Goal: Task Accomplishment & Management: Complete application form

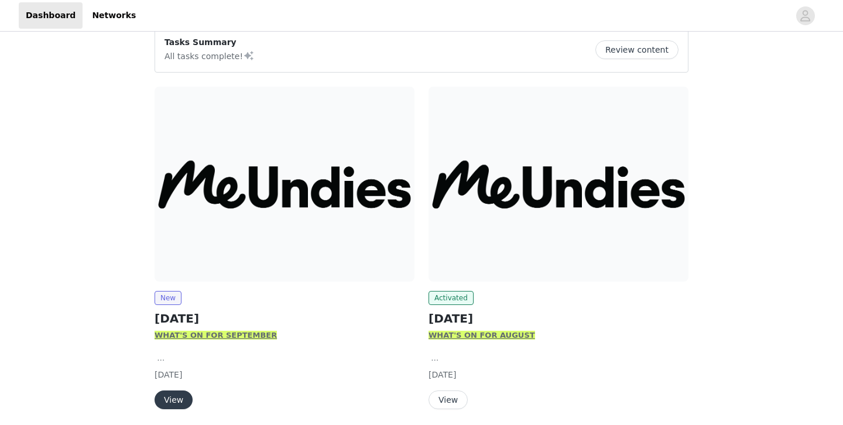
scroll to position [146, 0]
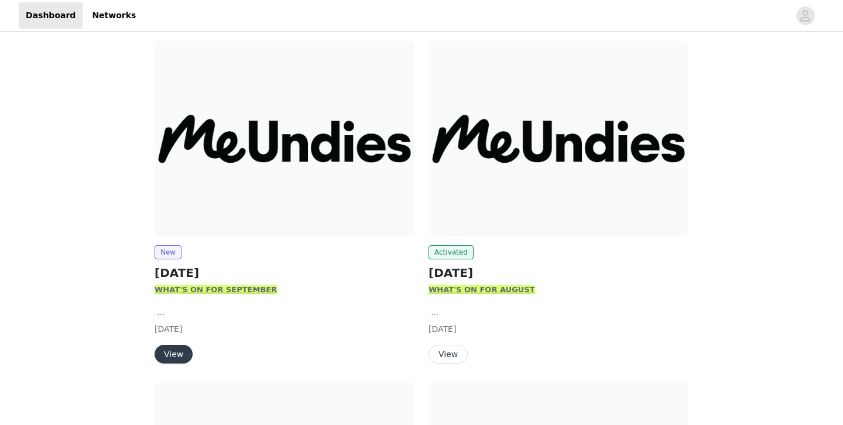
click at [177, 350] on button "View" at bounding box center [173, 354] width 38 height 19
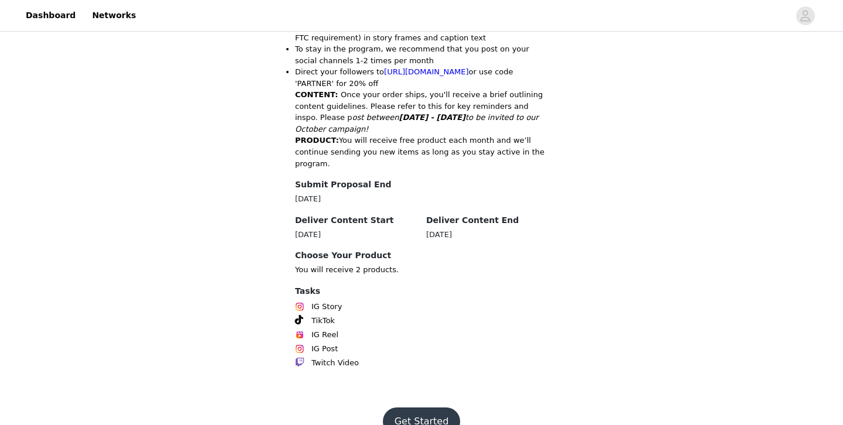
scroll to position [637, 0]
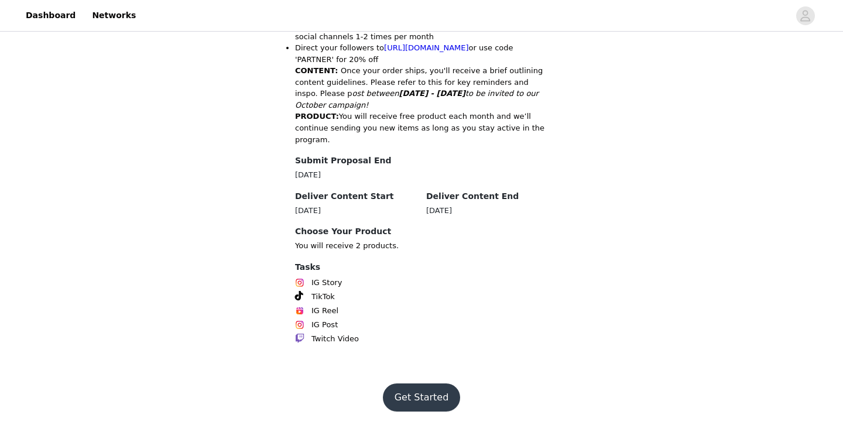
click at [436, 400] on button "Get Started" at bounding box center [422, 397] width 78 height 28
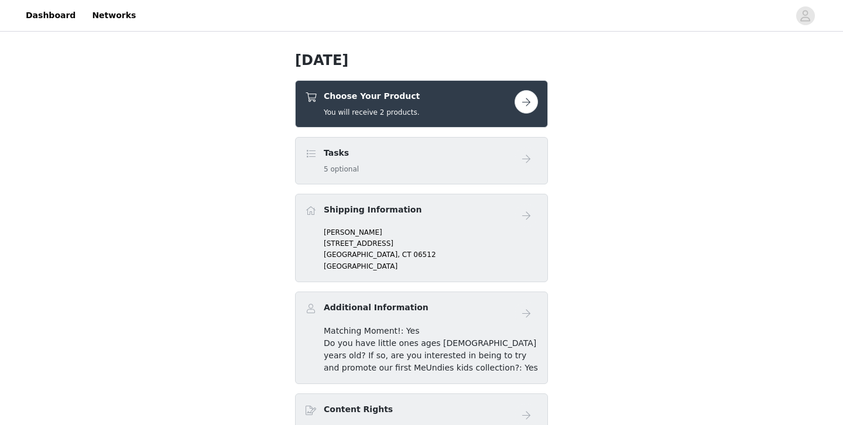
scroll to position [332, 0]
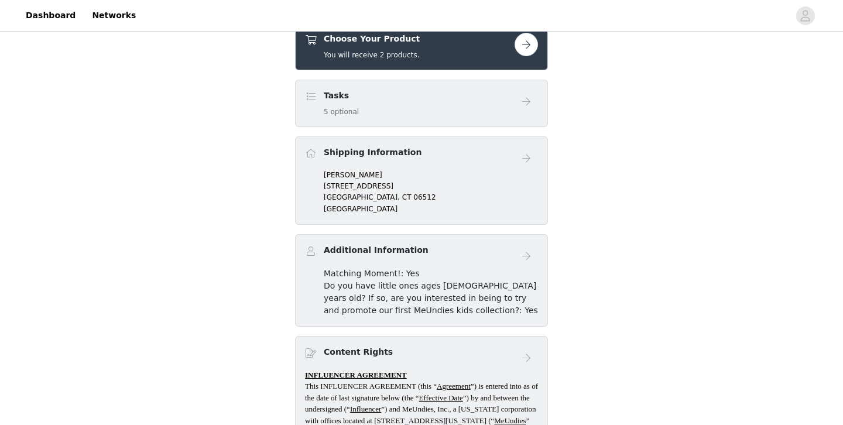
click at [377, 57] on h5 "You will receive 2 products." at bounding box center [372, 55] width 96 height 11
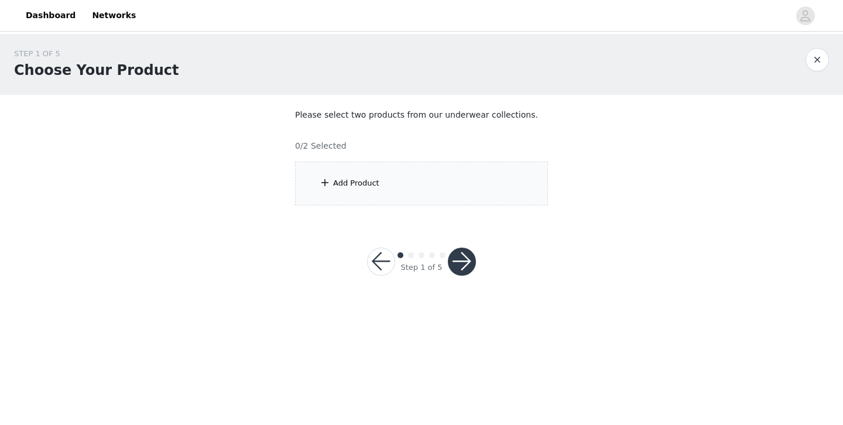
click at [366, 182] on div "Add Product" at bounding box center [356, 183] width 46 height 12
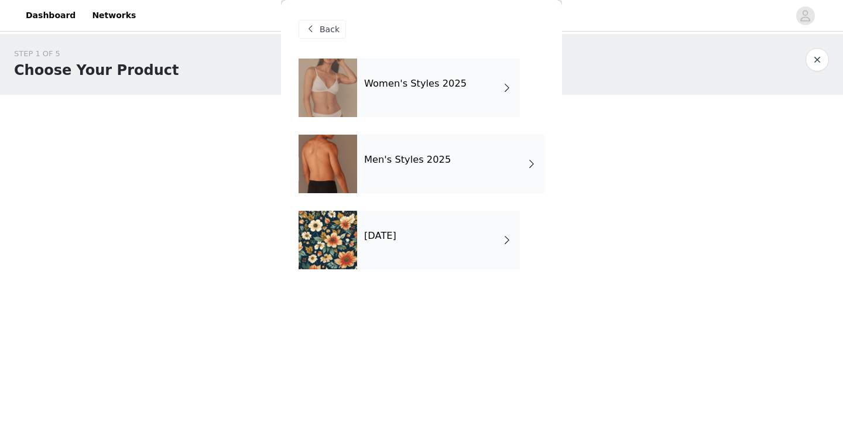
click at [384, 237] on h4 "[DATE]" at bounding box center [380, 236] width 32 height 11
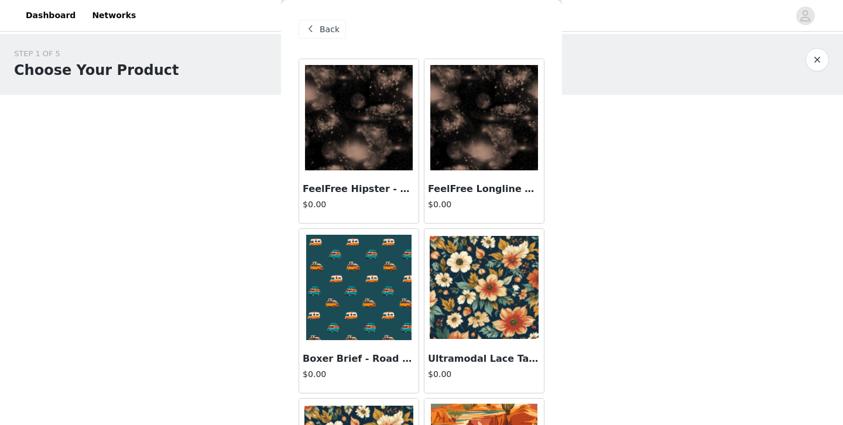
click at [369, 127] on img at bounding box center [359, 117] width 108 height 105
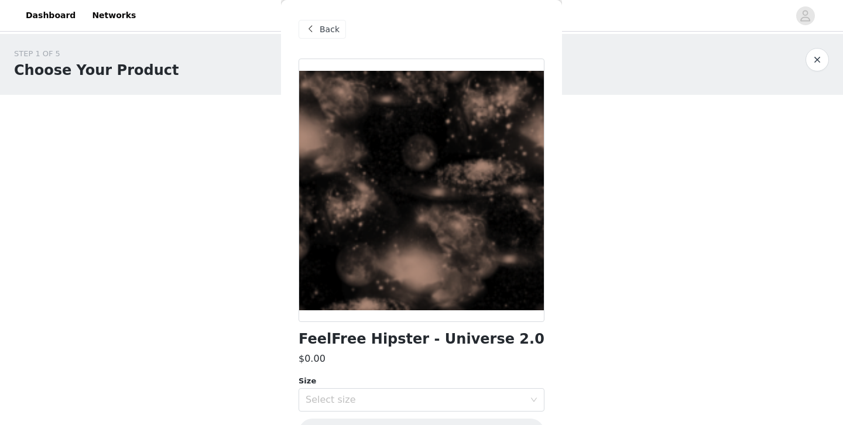
scroll to position [35, 0]
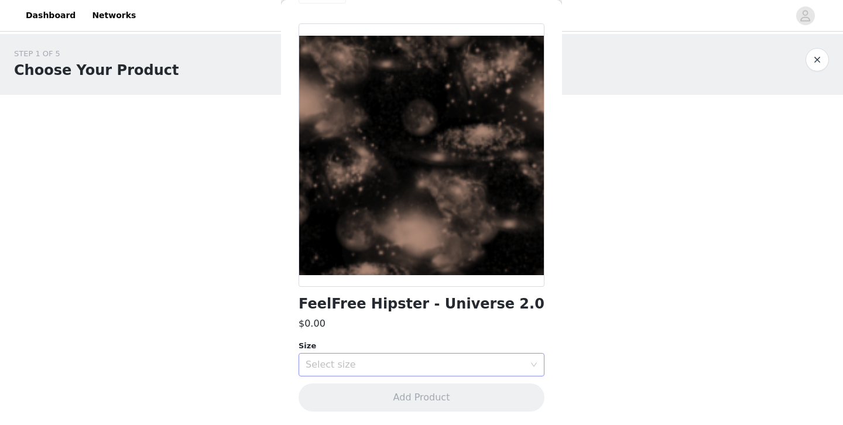
click at [372, 356] on div "Select size" at bounding box center [417, 364] width 224 height 22
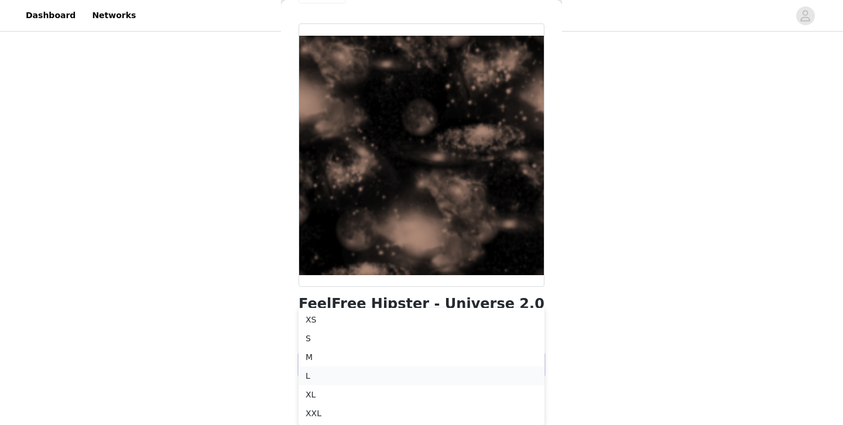
click at [342, 376] on li "L" at bounding box center [421, 375] width 246 height 19
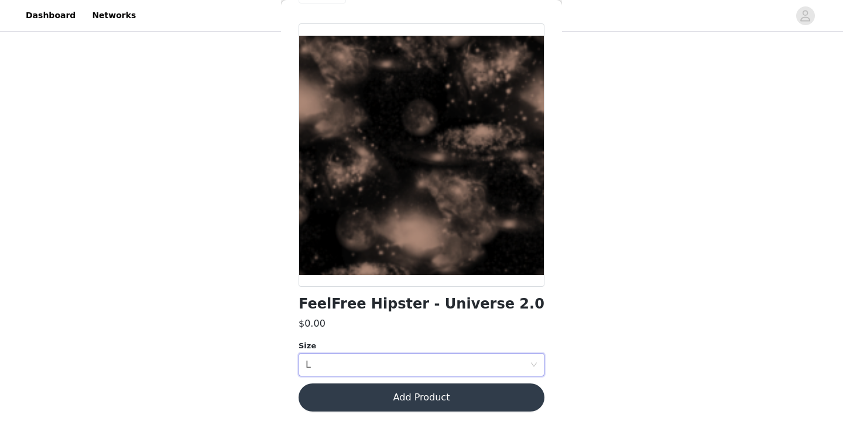
scroll to position [0, 0]
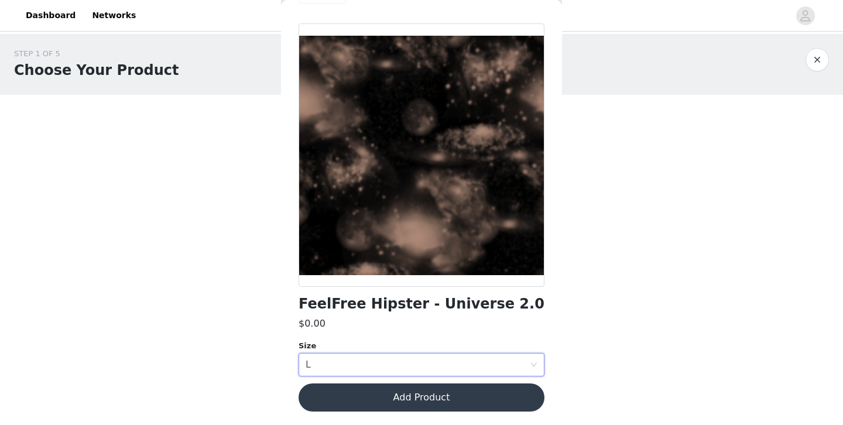
click at [359, 396] on button "Add Product" at bounding box center [421, 397] width 246 height 28
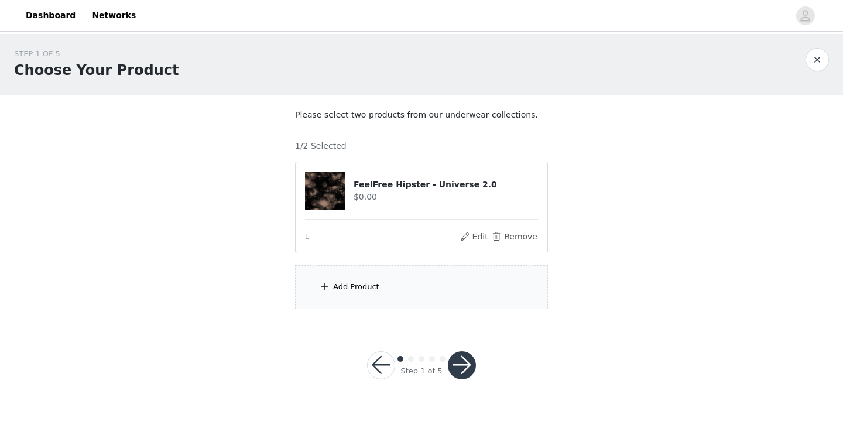
click at [419, 294] on div "Add Product" at bounding box center [421, 287] width 253 height 44
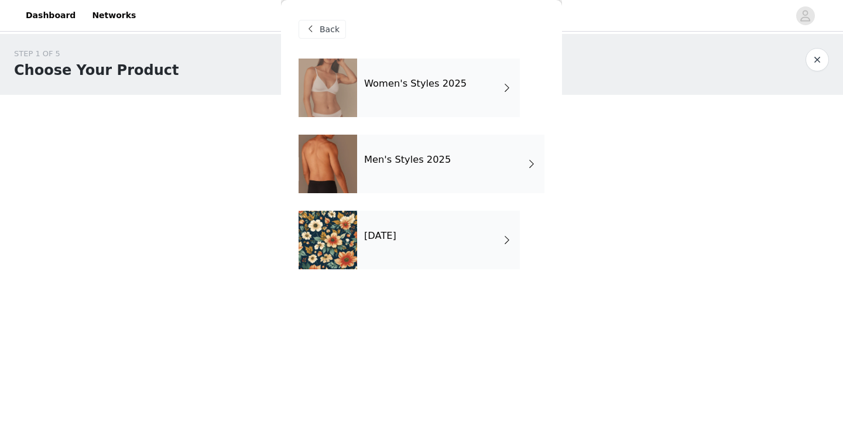
click at [408, 88] on h4 "Women's Styles 2025" at bounding box center [415, 83] width 102 height 11
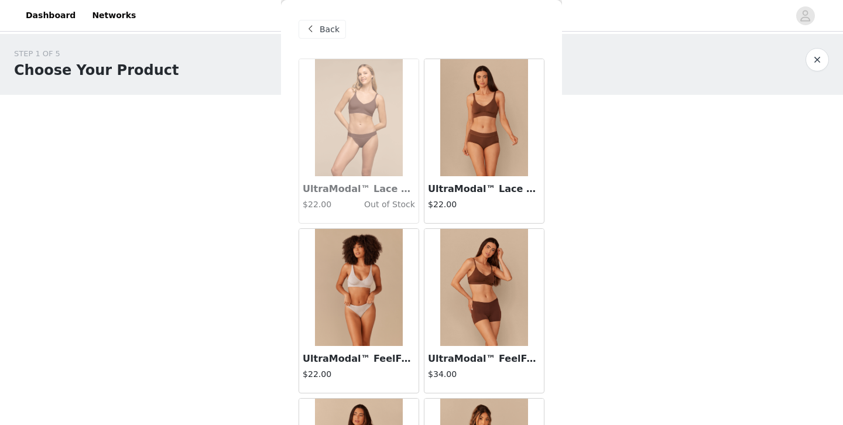
click at [318, 32] on div "Back" at bounding box center [321, 29] width 47 height 19
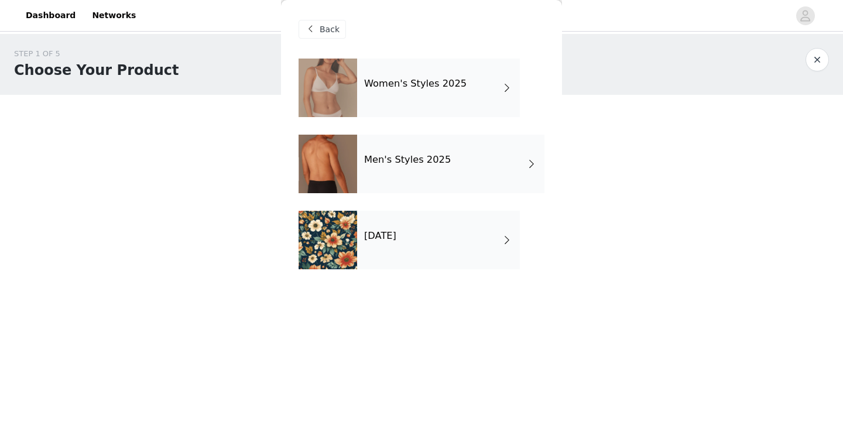
click at [393, 91] on div "Women's Styles 2025" at bounding box center [438, 88] width 163 height 59
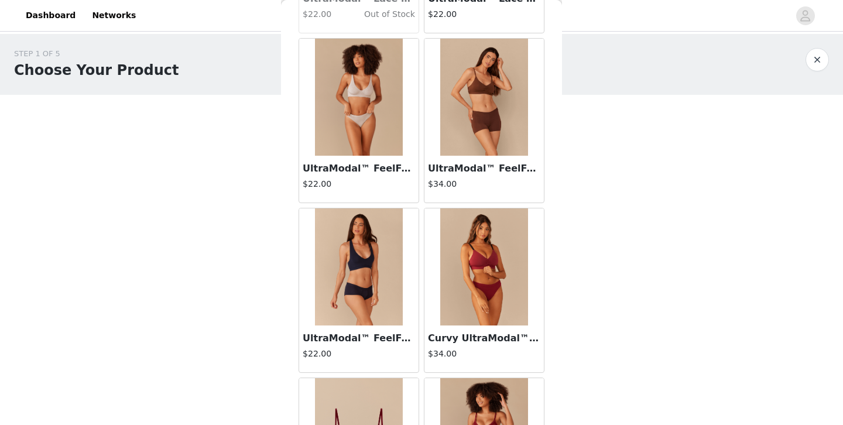
scroll to position [191, 0]
click at [390, 295] on img at bounding box center [359, 266] width 88 height 117
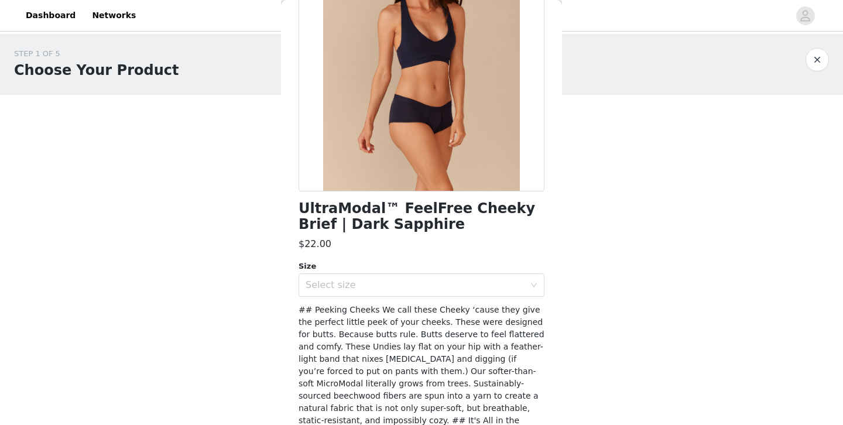
scroll to position [160, 0]
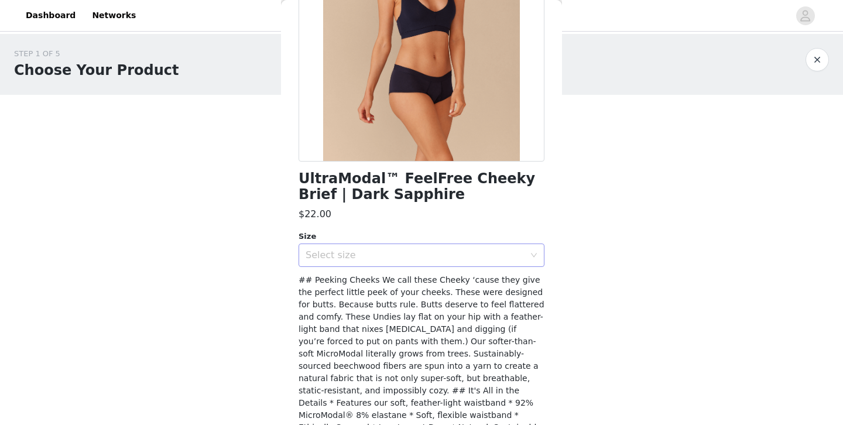
click at [415, 256] on div "Select size" at bounding box center [414, 255] width 219 height 12
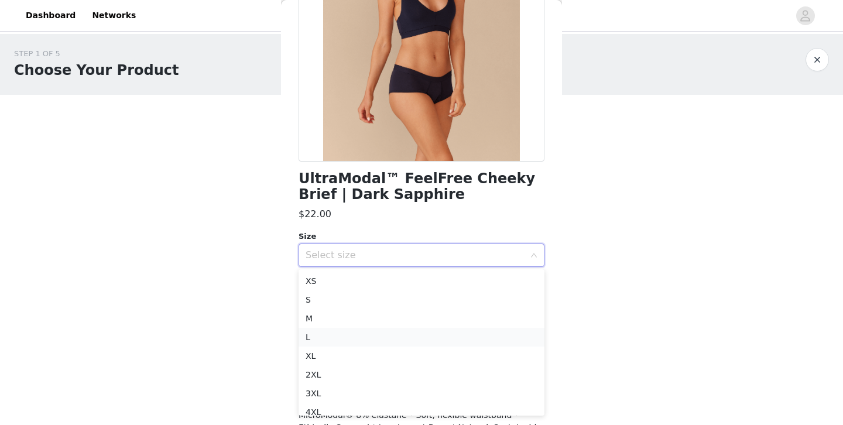
click at [372, 338] on li "L" at bounding box center [421, 337] width 246 height 19
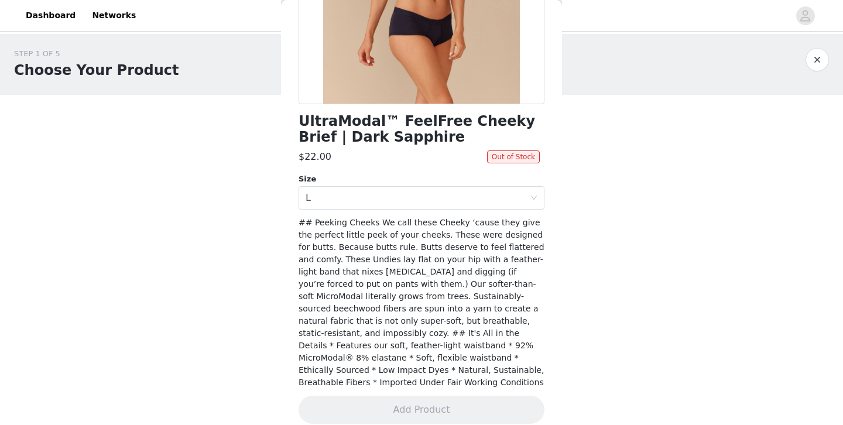
scroll to position [0, 0]
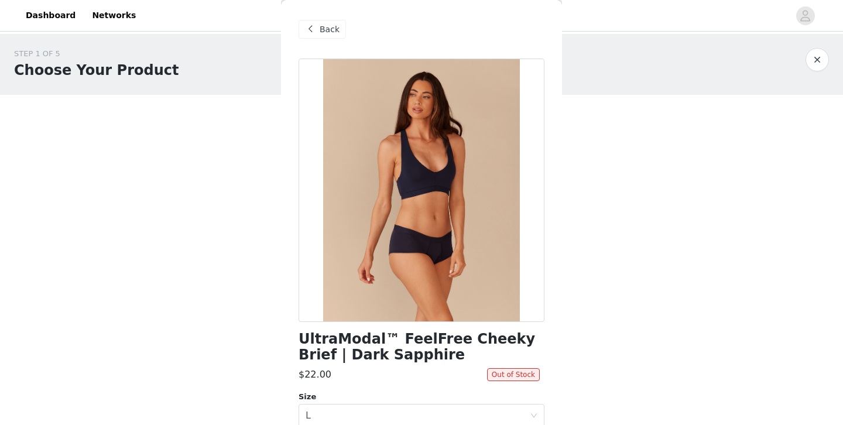
click at [322, 20] on div "Back" at bounding box center [321, 29] width 47 height 19
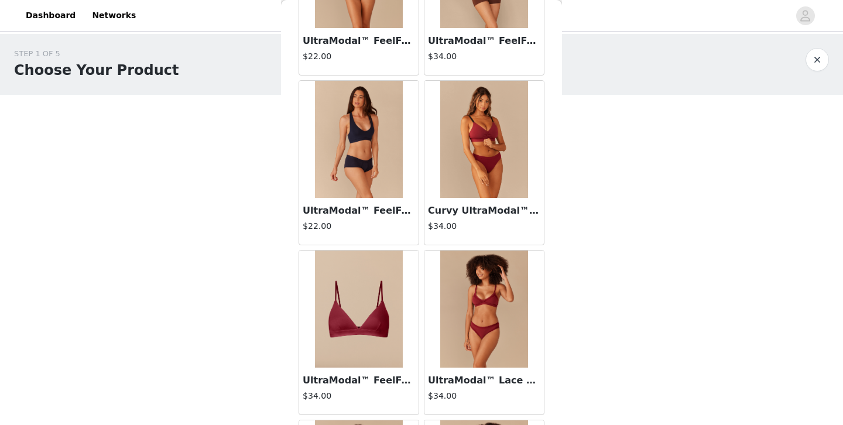
scroll to position [424, 0]
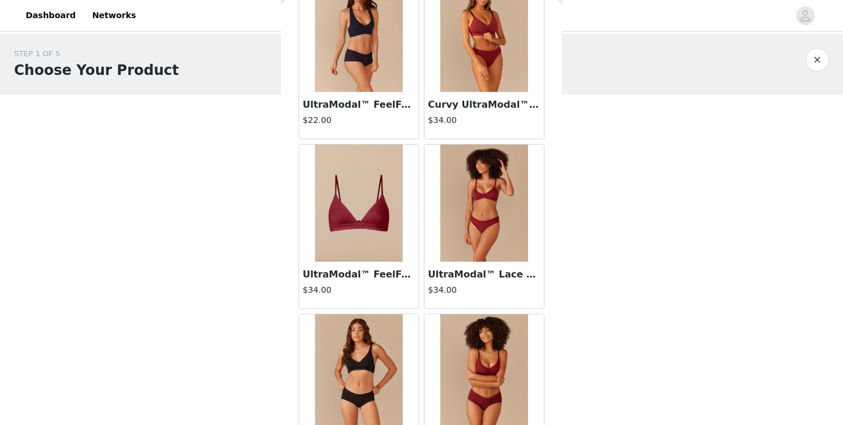
click at [358, 348] on img at bounding box center [359, 372] width 88 height 117
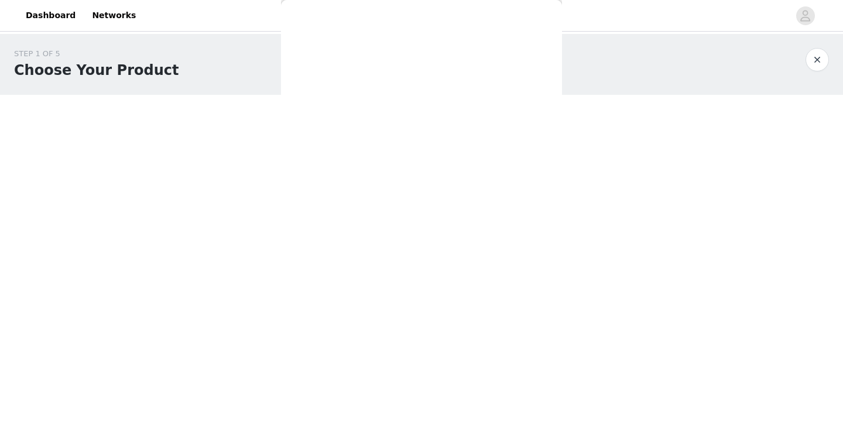
scroll to position [202, 0]
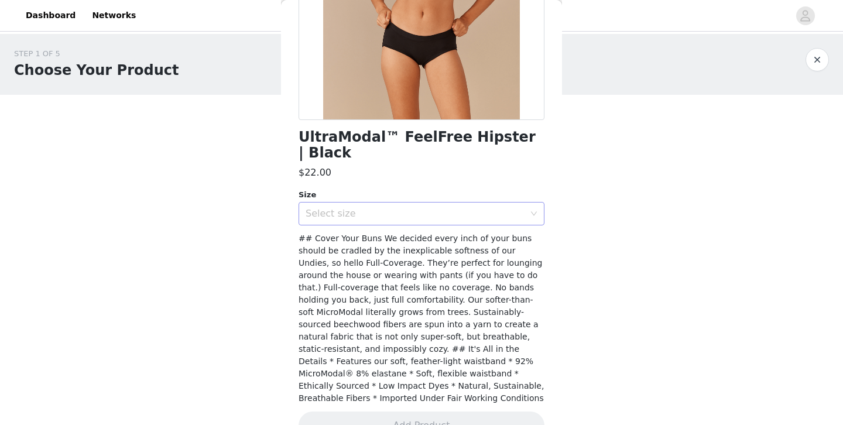
click at [376, 208] on div "Select size" at bounding box center [414, 214] width 219 height 12
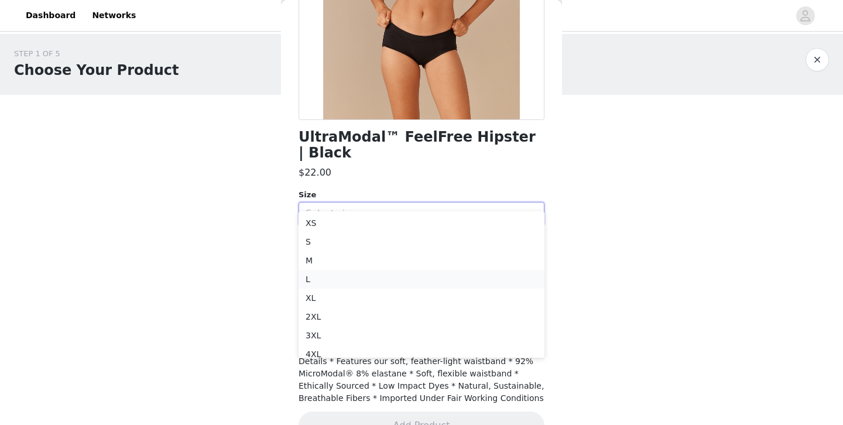
click at [349, 281] on li "L" at bounding box center [421, 279] width 246 height 19
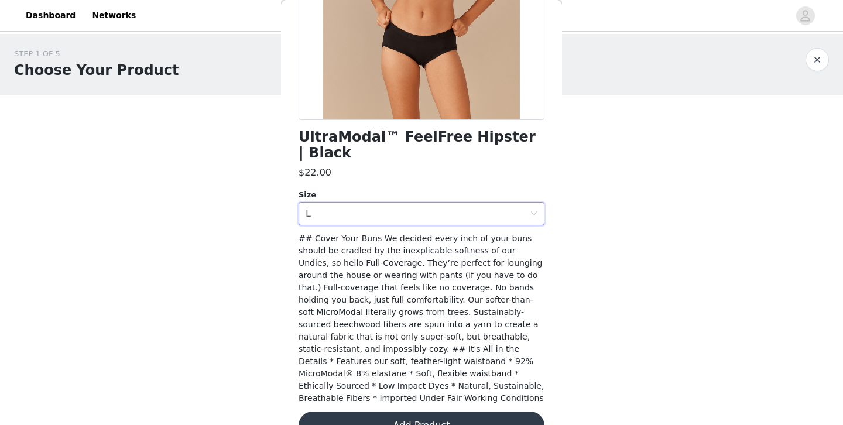
click at [363, 411] on button "Add Product" at bounding box center [421, 425] width 246 height 28
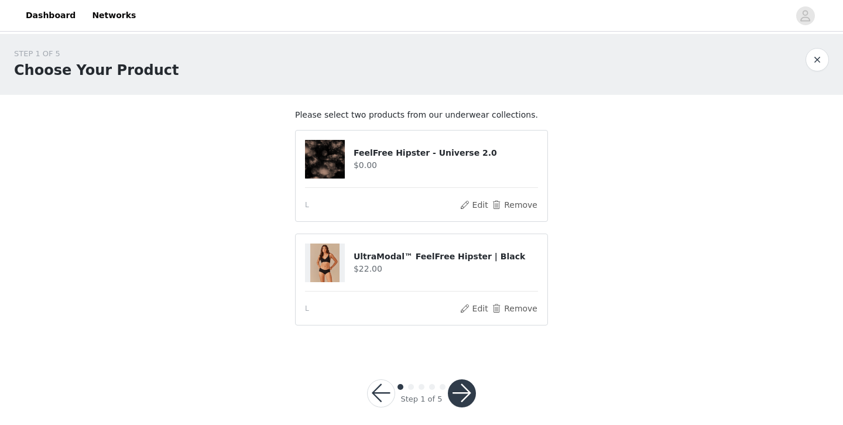
click at [464, 395] on button "button" at bounding box center [462, 393] width 28 height 28
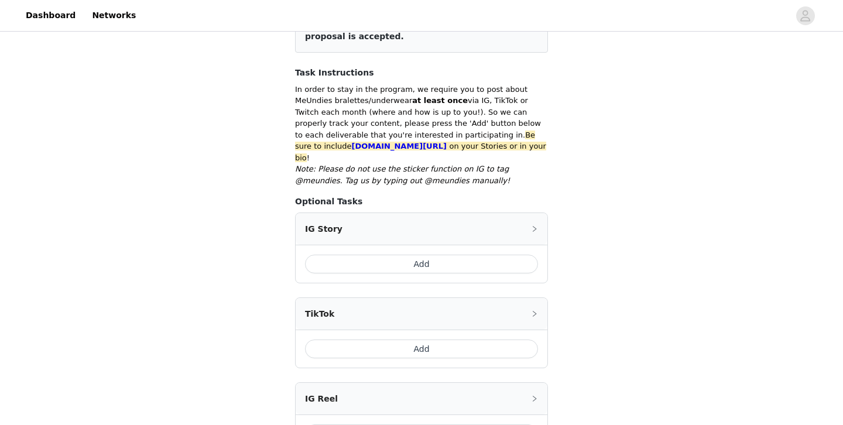
scroll to position [184, 0]
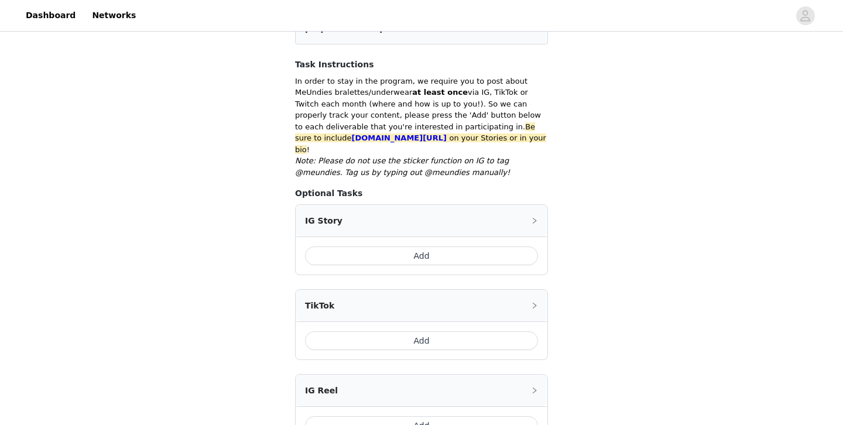
click at [370, 246] on button "Add" at bounding box center [421, 255] width 233 height 19
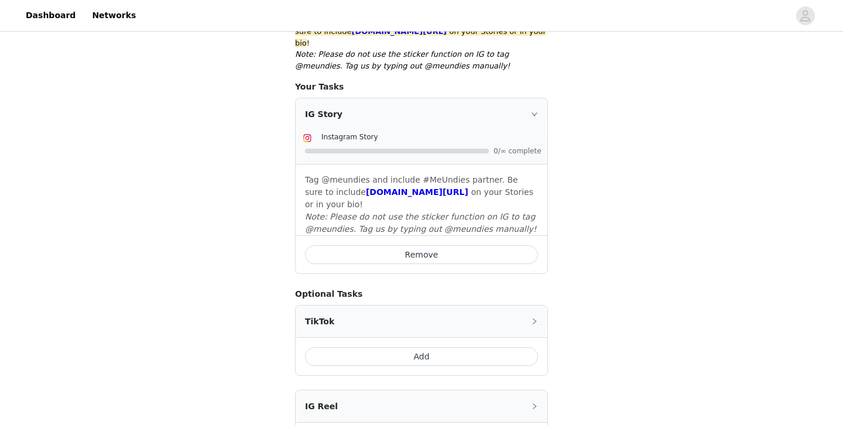
scroll to position [297, 0]
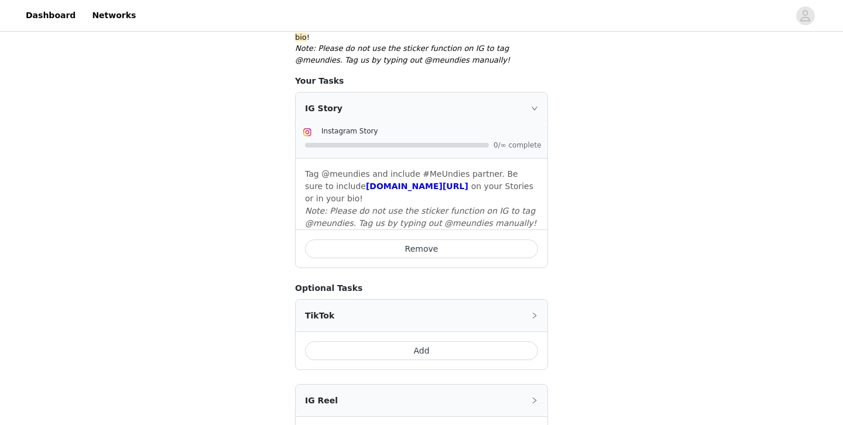
click at [343, 341] on button "Add" at bounding box center [421, 350] width 233 height 19
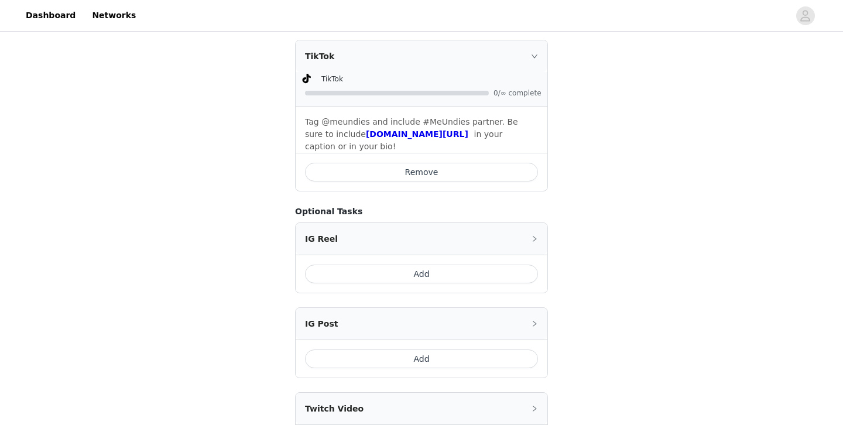
scroll to position [539, 0]
click at [338, 264] on button "Add" at bounding box center [421, 273] width 233 height 19
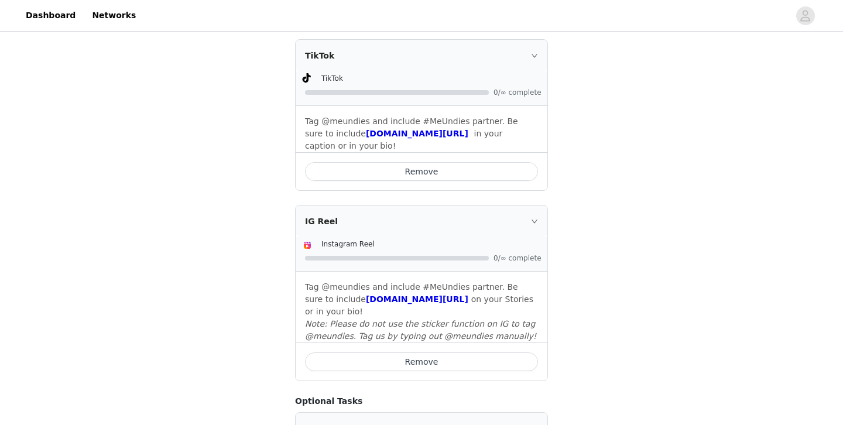
click at [389, 162] on button "Remove" at bounding box center [421, 171] width 233 height 19
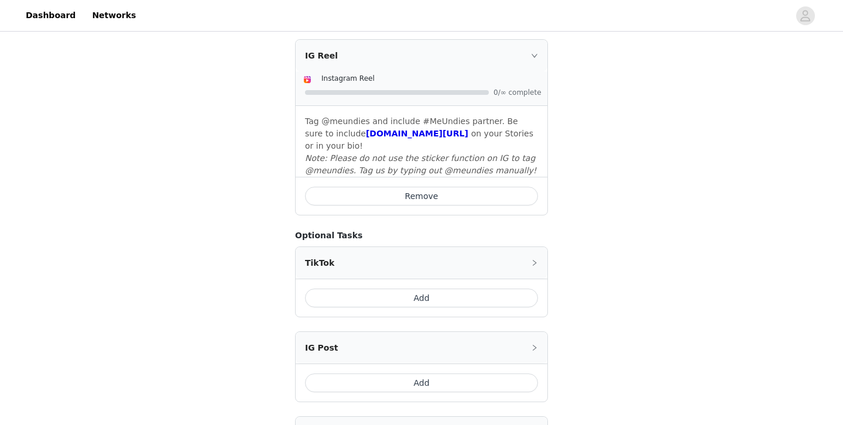
scroll to position [702, 0]
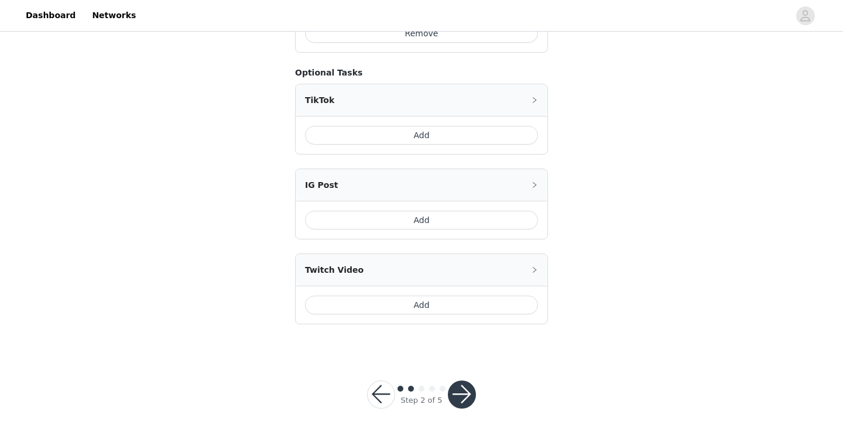
click at [469, 382] on button "button" at bounding box center [462, 394] width 28 height 28
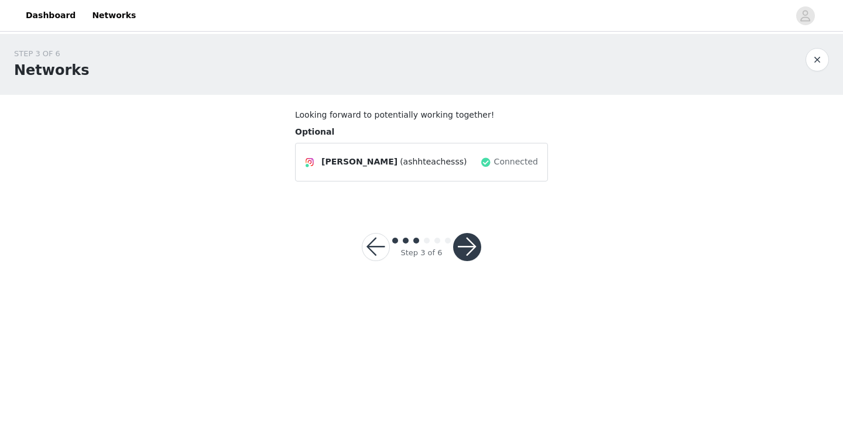
click at [467, 245] on button "button" at bounding box center [467, 247] width 28 height 28
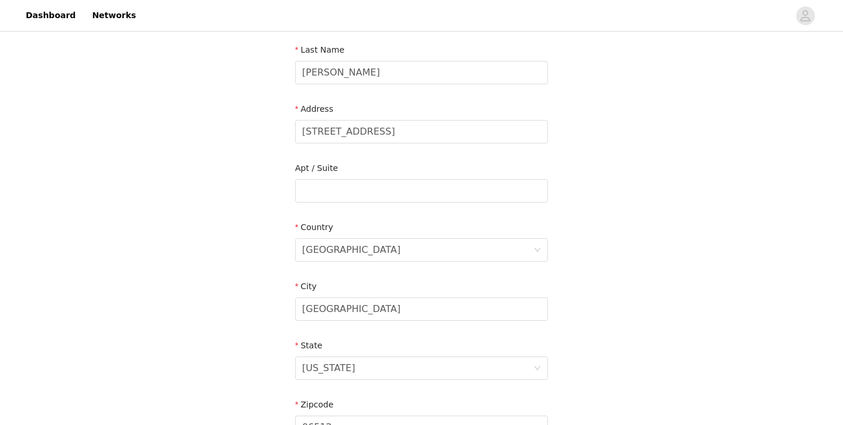
scroll to position [373, 0]
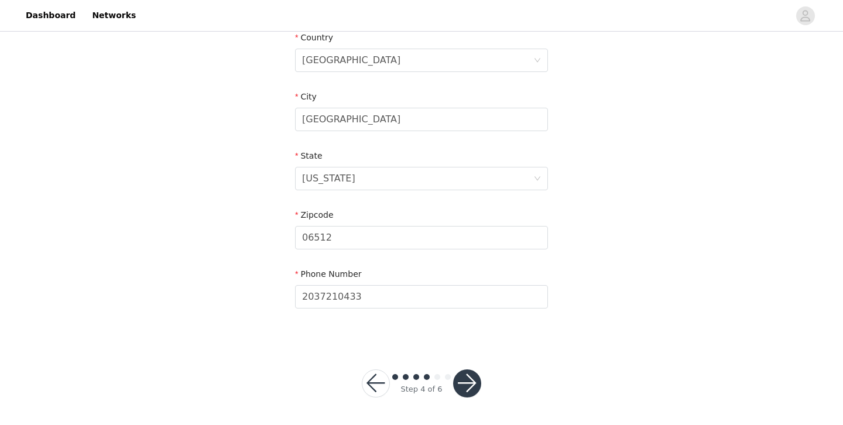
click at [469, 385] on button "button" at bounding box center [467, 383] width 28 height 28
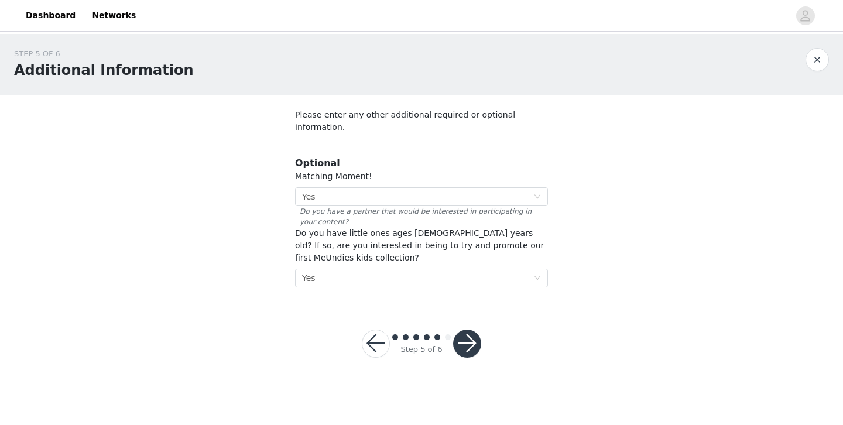
click at [461, 333] on button "button" at bounding box center [467, 343] width 28 height 28
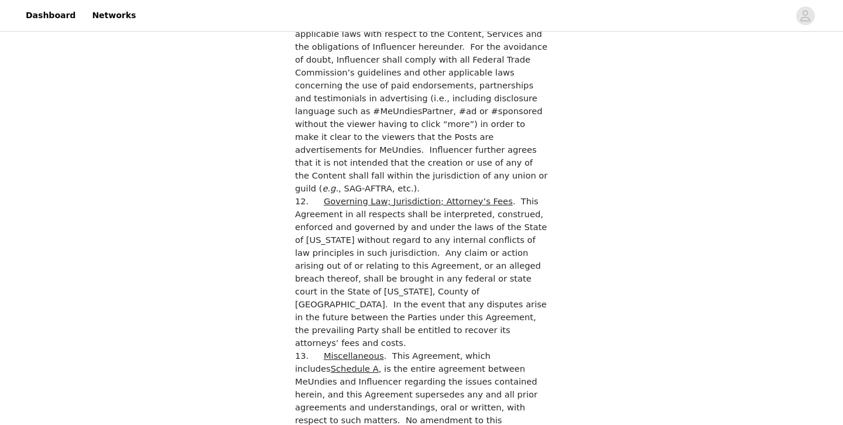
scroll to position [3350, 0]
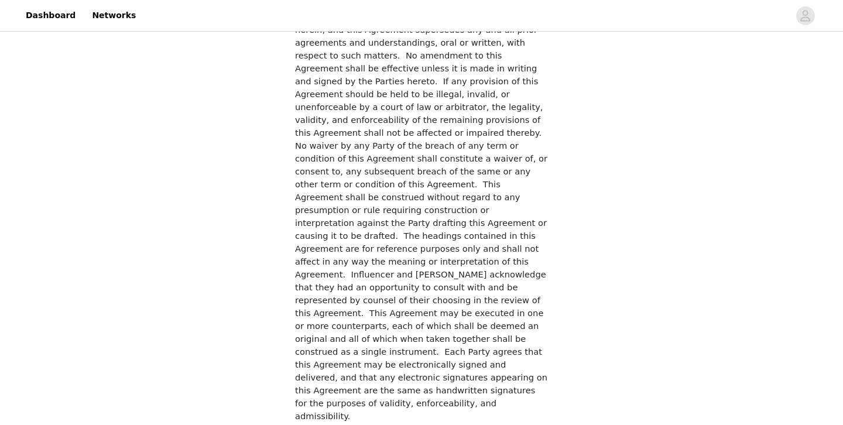
checkbox input "true"
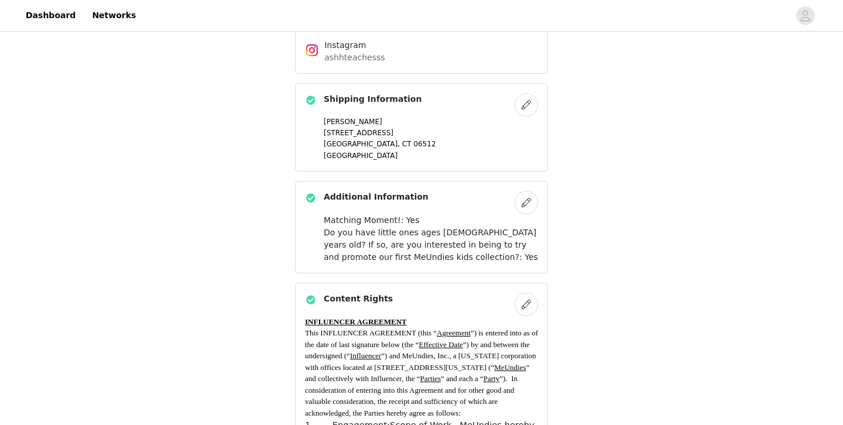
scroll to position [658, 0]
